Goal: Task Accomplishment & Management: Use online tool/utility

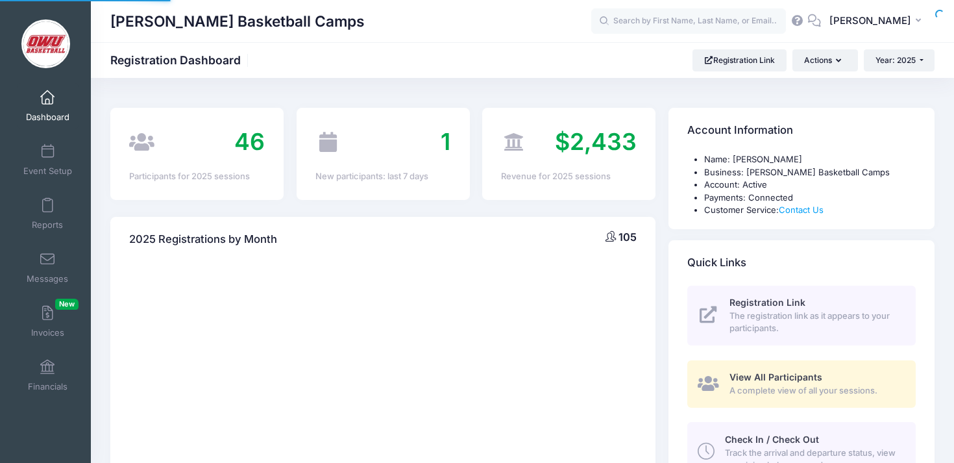
select select
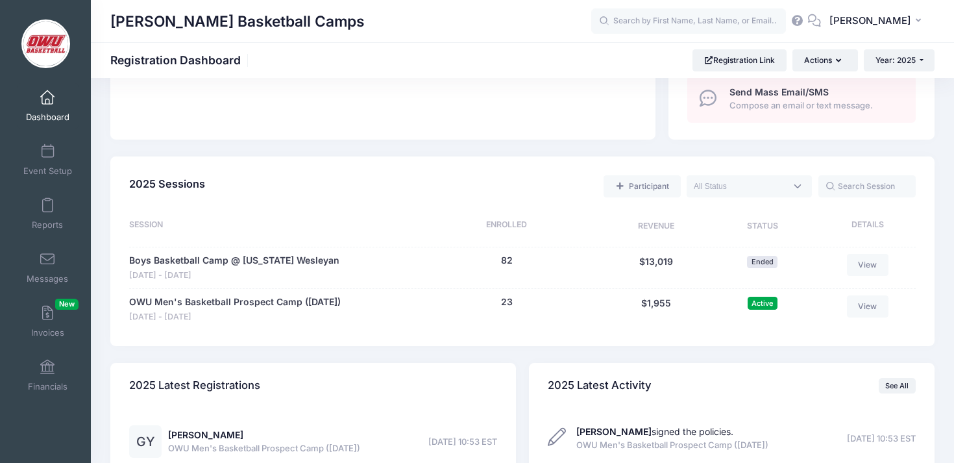
scroll to position [519, 0]
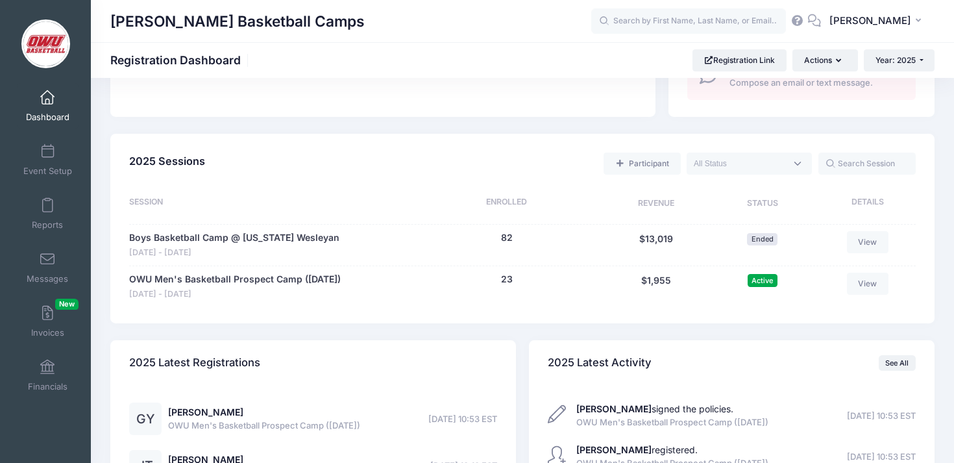
click at [582, 157] on div "Participant Upcoming Live Completed" at bounding box center [563, 164] width 706 height 27
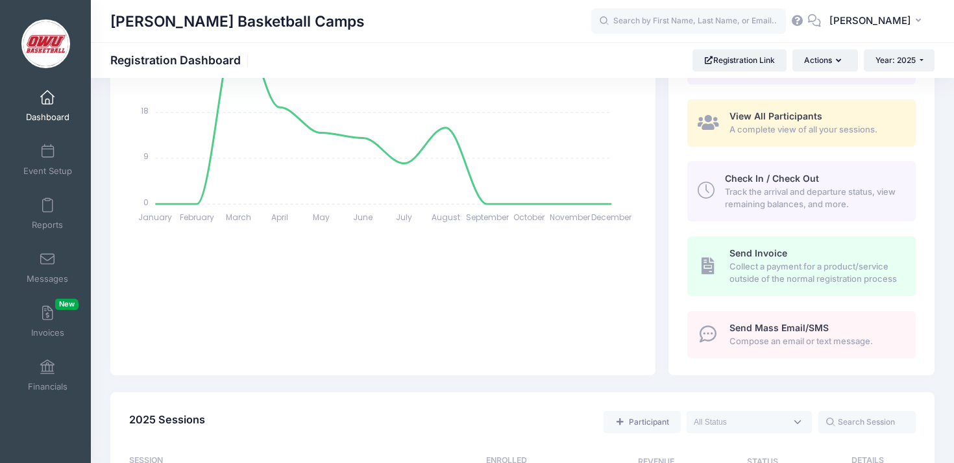
scroll to position [0, 0]
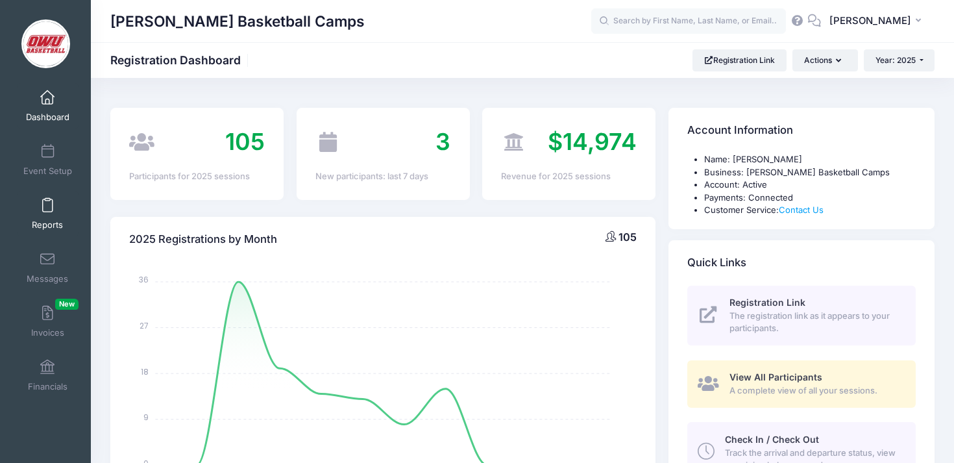
click at [57, 215] on link "Reports" at bounding box center [48, 213] width 62 height 45
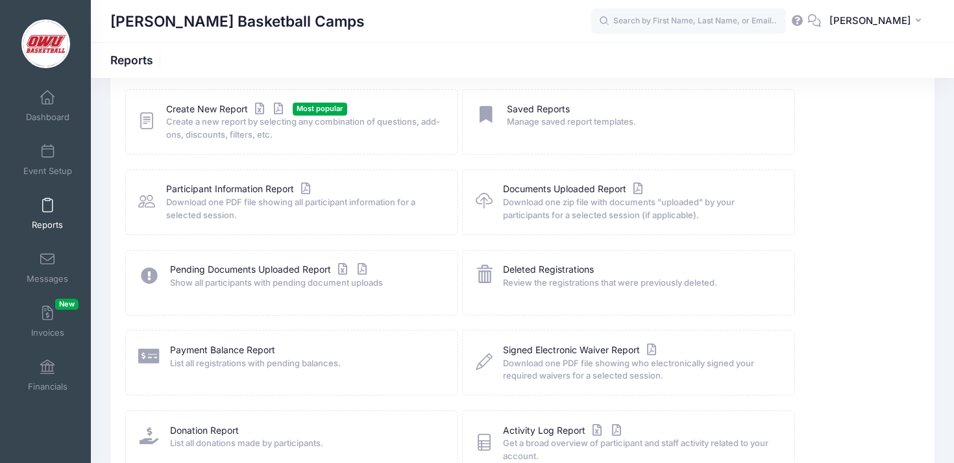
scroll to position [49, 0]
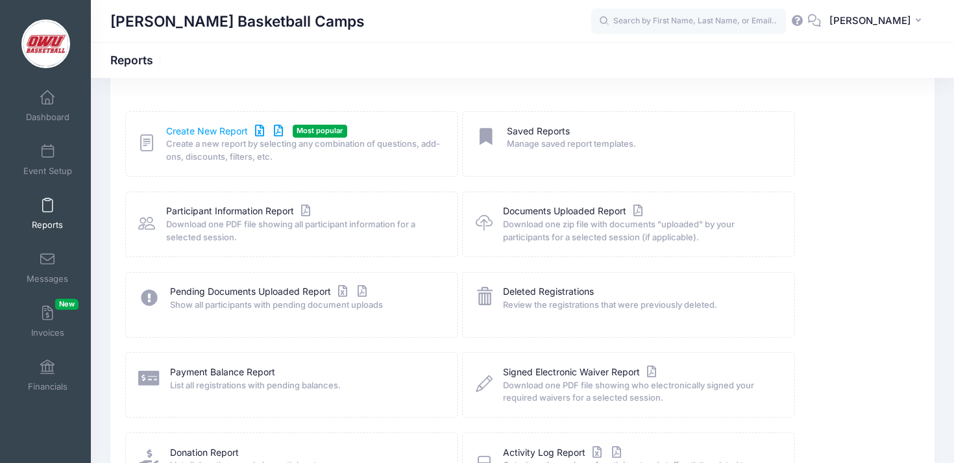
click at [206, 131] on link "Create New Report" at bounding box center [226, 132] width 121 height 14
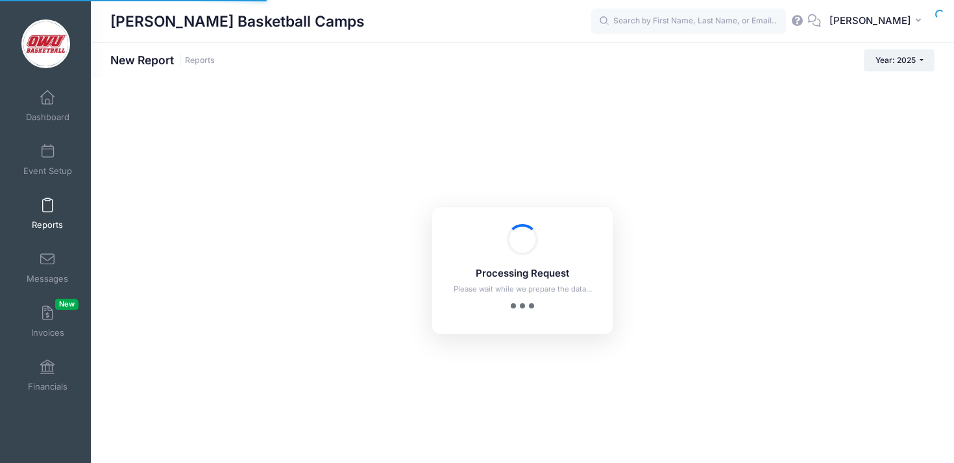
checkbox input "true"
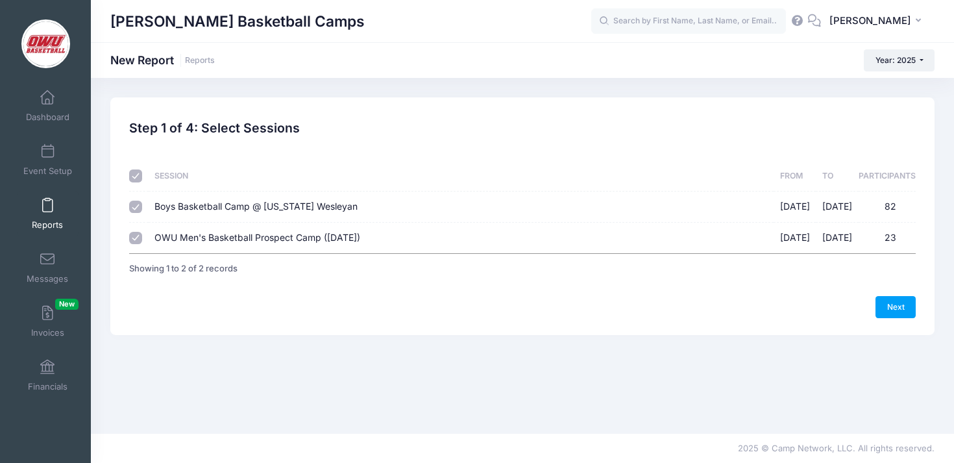
click at [632, 207] on label "Boys Basketball Camp @ Ohio Wesleyan 06/09/2025 - 06/12/2025 82" at bounding box center [460, 207] width 613 height 14
click at [142, 207] on input "Boys Basketball Camp @ Ohio Wesleyan 06/09/2025 - 06/12/2025 82" at bounding box center [135, 207] width 13 height 13
checkbox input "false"
click at [880, 298] on link "Next" at bounding box center [896, 307] width 40 height 22
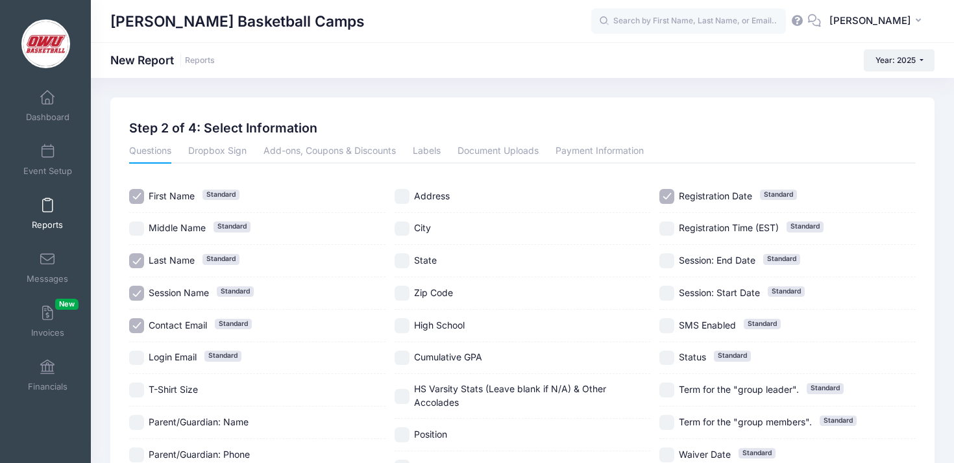
scroll to position [93, 0]
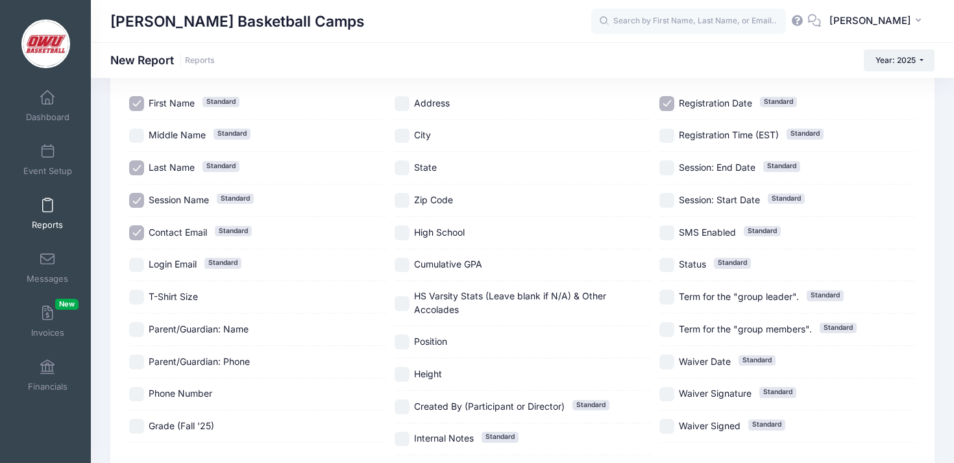
click at [188, 227] on span "Contact Email" at bounding box center [178, 232] width 58 height 11
checkbox input "false"
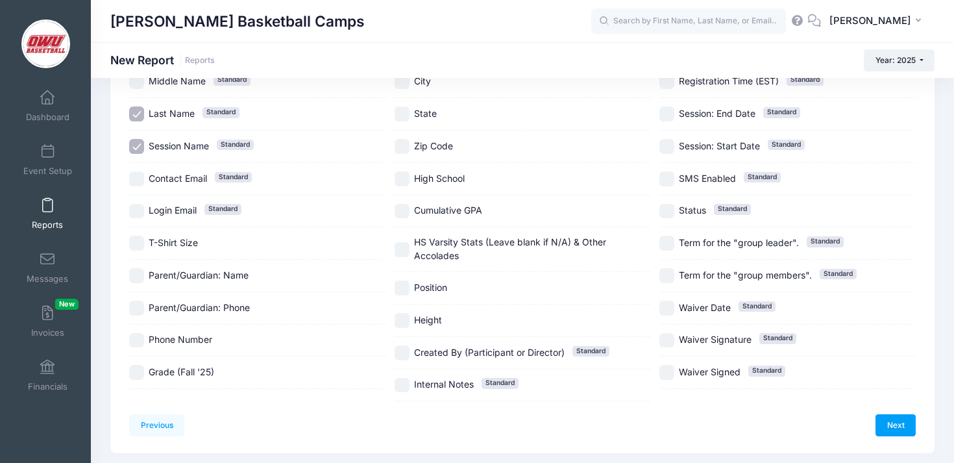
scroll to position [108, 0]
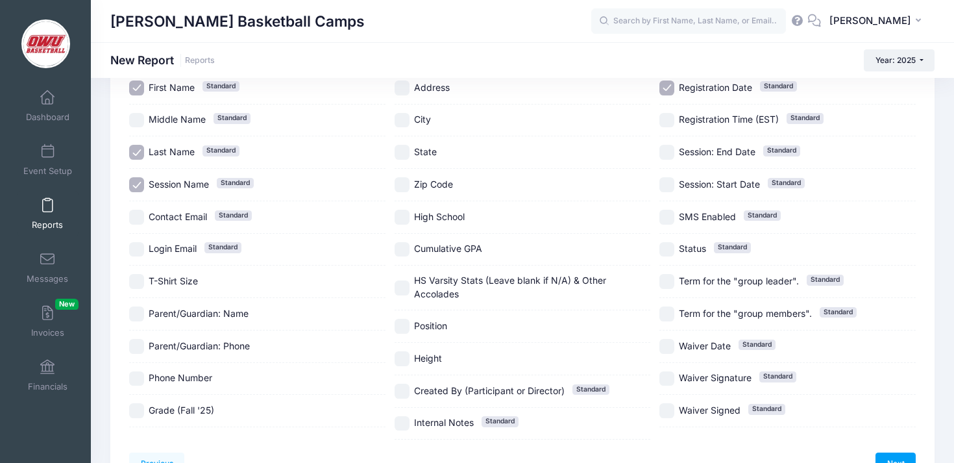
click at [193, 180] on span "Session Name" at bounding box center [179, 183] width 60 height 11
checkbox input "false"
click at [190, 410] on span "Grade (Fall '25)" at bounding box center [182, 409] width 66 height 11
checkbox input "true"
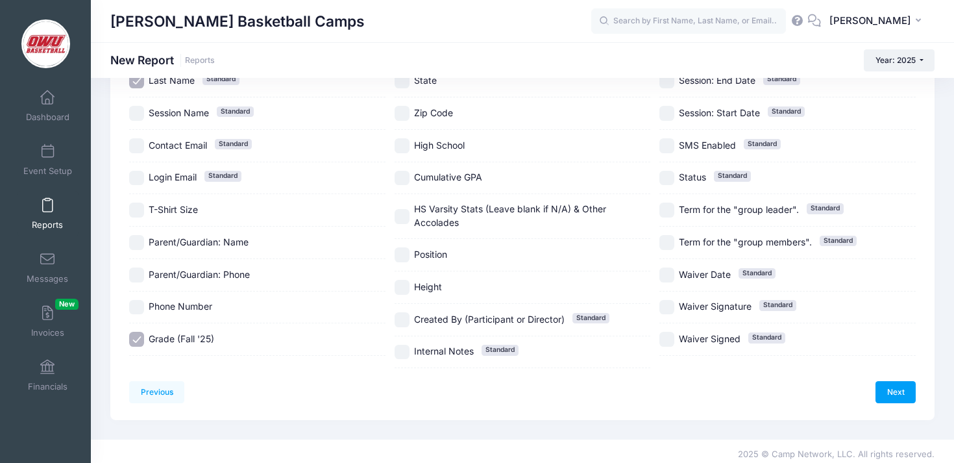
scroll to position [186, 0]
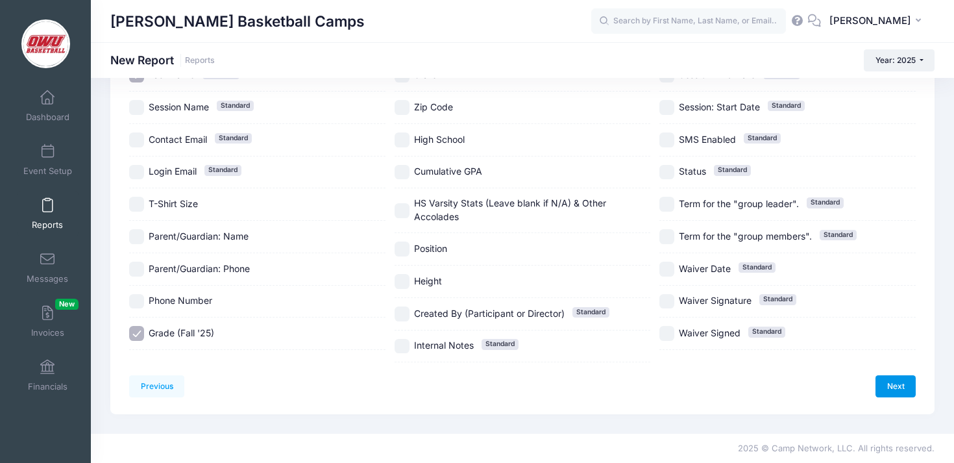
click at [898, 380] on link "Next" at bounding box center [896, 386] width 40 height 22
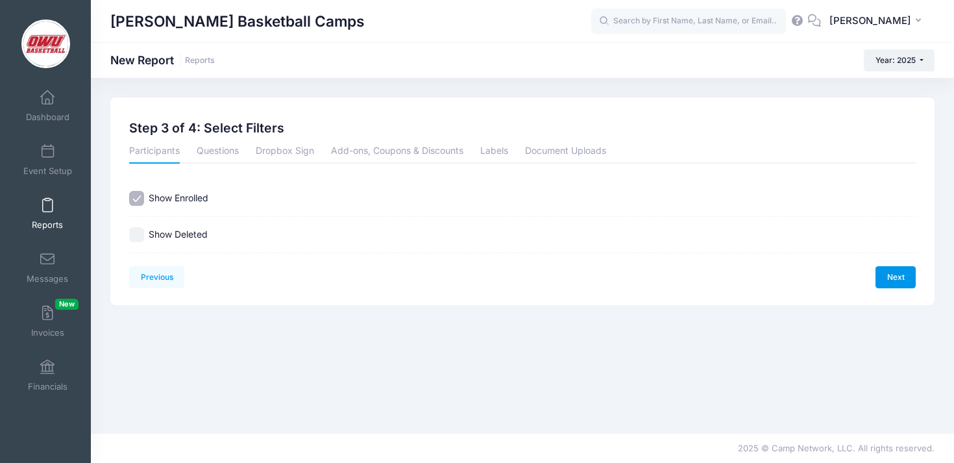
click at [890, 282] on link "Next" at bounding box center [896, 277] width 40 height 22
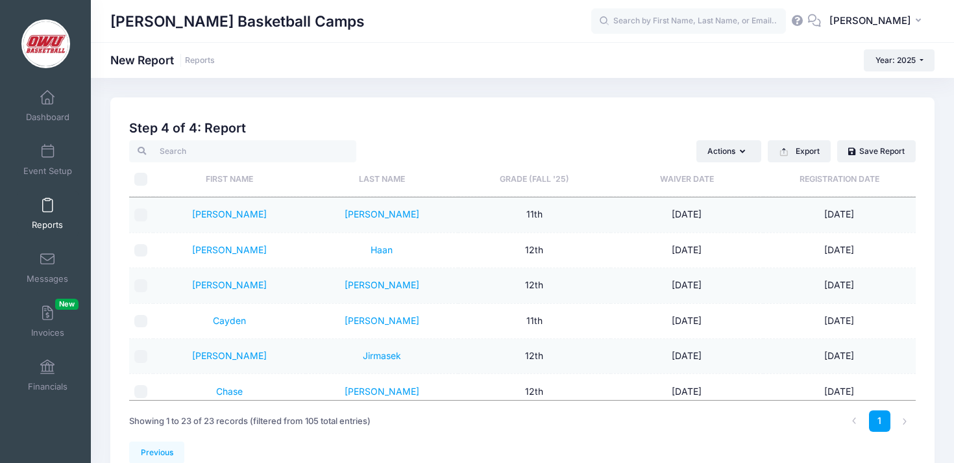
click at [521, 180] on th "Grade (Fall '25)" at bounding box center [534, 179] width 153 height 34
click at [571, 126] on h2 "Step 4 of 4: Report" at bounding box center [522, 128] width 787 height 15
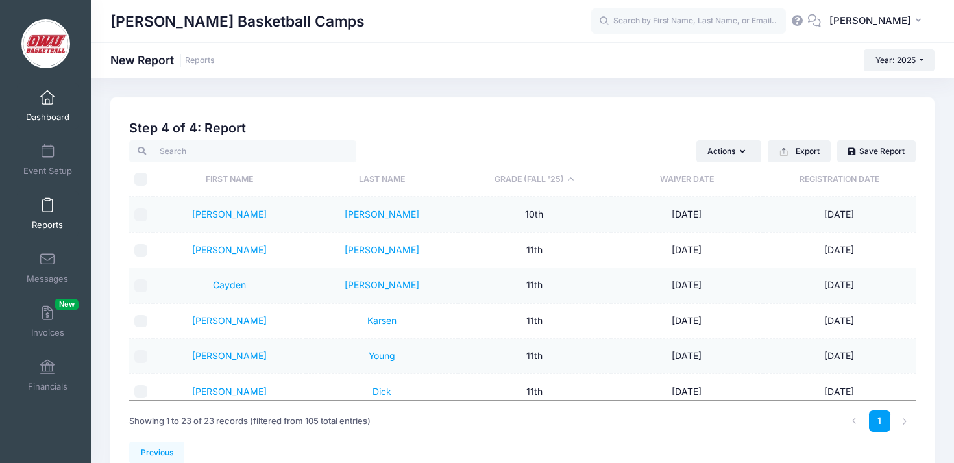
click at [53, 114] on span "Dashboard" at bounding box center [47, 117] width 43 height 11
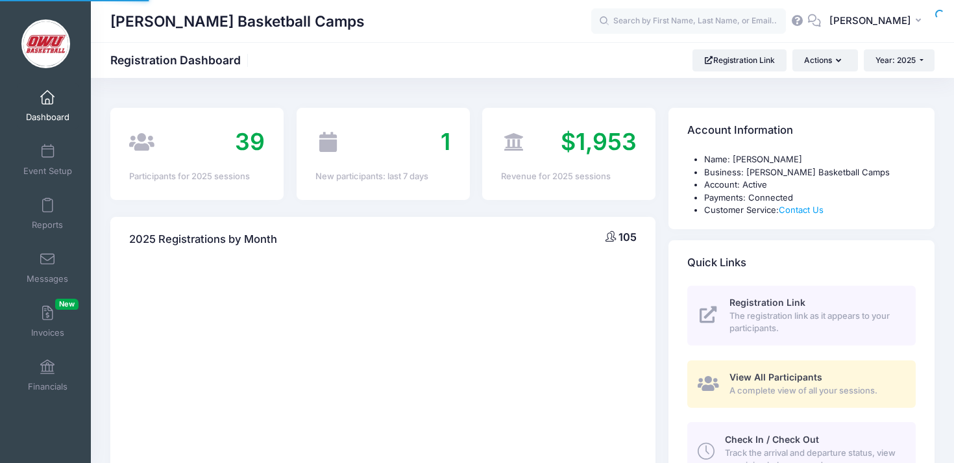
select select
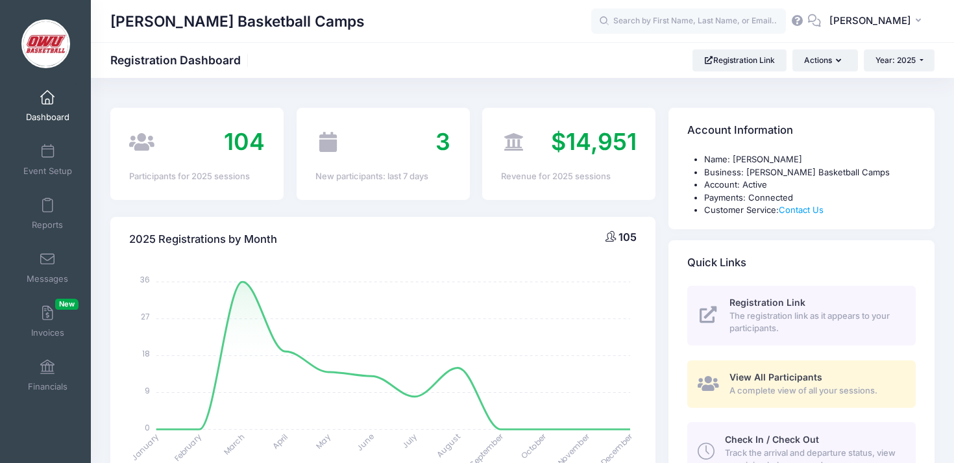
click at [473, 128] on div "3 New participants: last 7 days" at bounding box center [383, 154] width 186 height 92
click at [659, 157] on div "$14,974 Revenue for 2025 sessions" at bounding box center [569, 154] width 186 height 92
click at [660, 121] on div "$14,974 Revenue for 2025 sessions" at bounding box center [569, 154] width 186 height 92
click at [669, 260] on div "Quick Links" at bounding box center [802, 262] width 266 height 45
click at [349, 14] on div "[PERSON_NAME] Basketball Camps" at bounding box center [350, 21] width 481 height 30
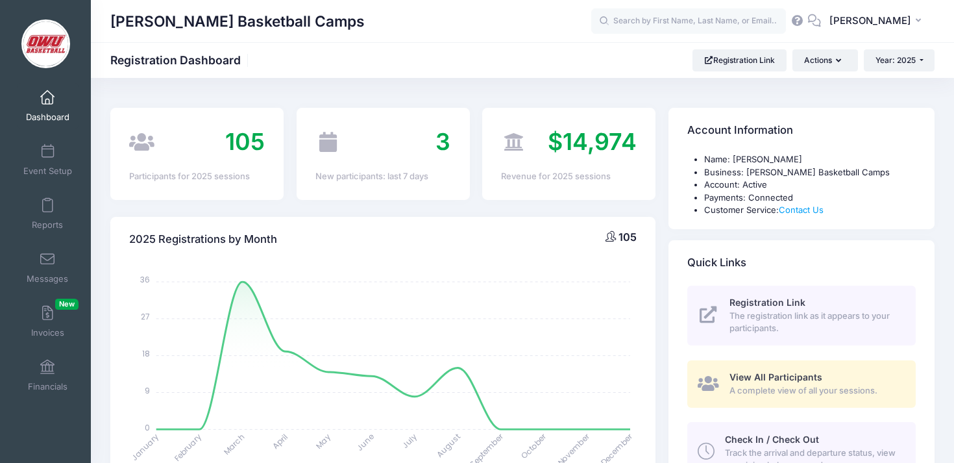
click at [432, 53] on div "[PERSON_NAME] Basketball Camps Registration Dashboard Registration Link Actions…" at bounding box center [522, 60] width 863 height 22
click at [661, 49] on div "[PERSON_NAME] Basketball Camps Registration Dashboard Registration Link Actions…" at bounding box center [522, 60] width 863 height 22
